Goal: Transaction & Acquisition: Subscribe to service/newsletter

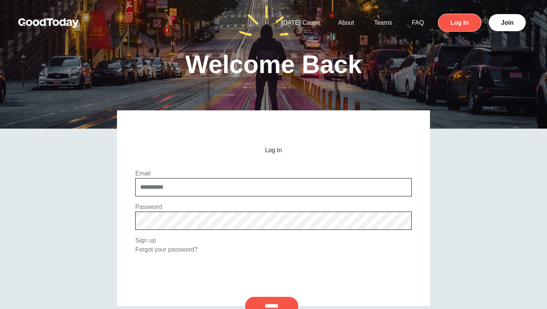
click at [465, 27] on link "Log In" at bounding box center [459, 23] width 43 height 18
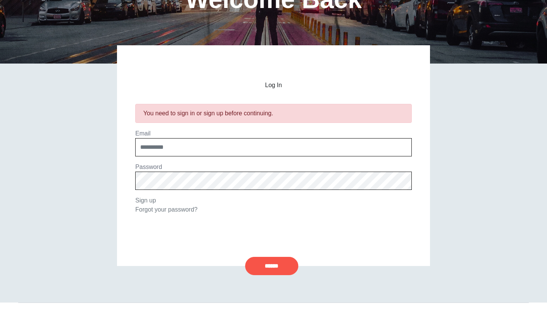
scroll to position [92, 0]
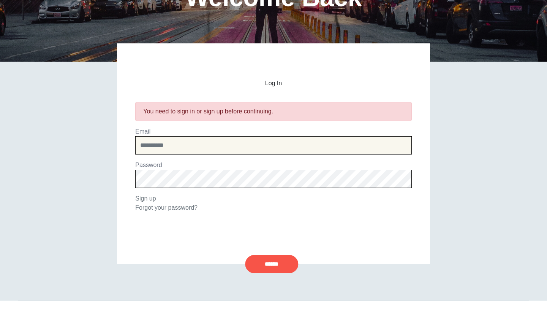
click at [247, 147] on input "email" at bounding box center [273, 145] width 276 height 18
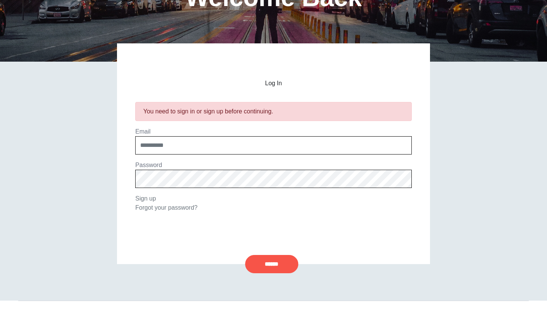
click at [221, 243] on div "Log In You need to sign in or sign up before continuing. Email Password Sign up…" at bounding box center [273, 153] width 313 height 221
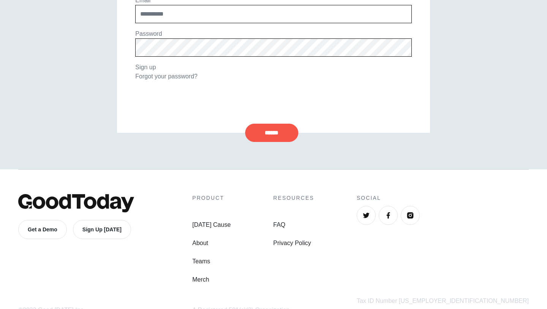
scroll to position [241, 0]
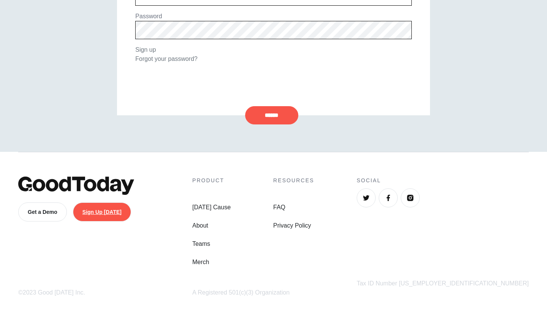
click at [112, 209] on link "Sign Up [DATE]" at bounding box center [102, 211] width 58 height 19
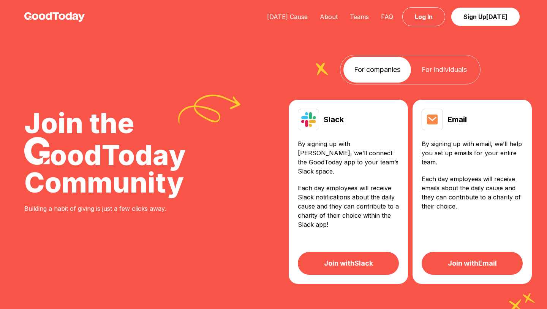
scroll to position [241, 0]
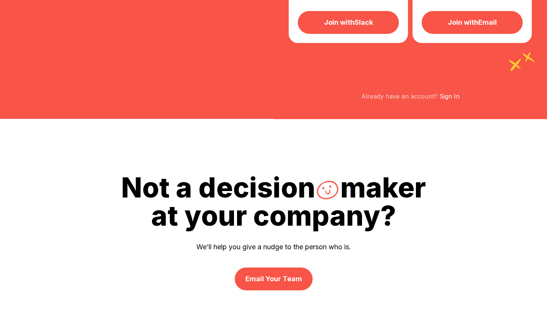
click at [352, 15] on link "Join with Slack" at bounding box center [348, 22] width 101 height 23
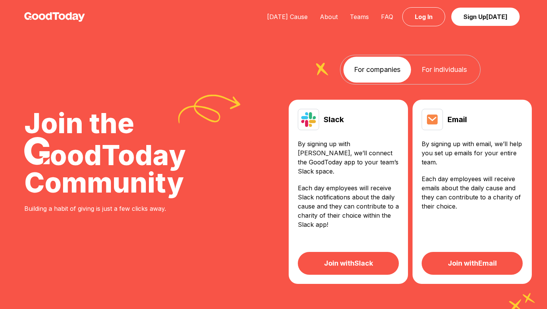
click at [349, 252] on link "Join with Slack" at bounding box center [348, 263] width 101 height 23
